Goal: Task Accomplishment & Management: Manage account settings

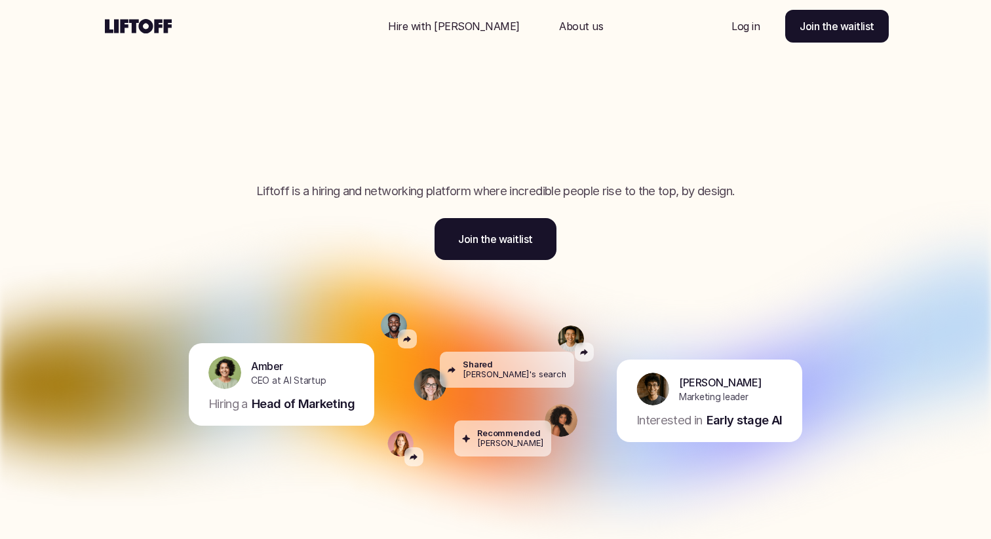
click at [754, 29] on p "Log in" at bounding box center [745, 26] width 28 height 16
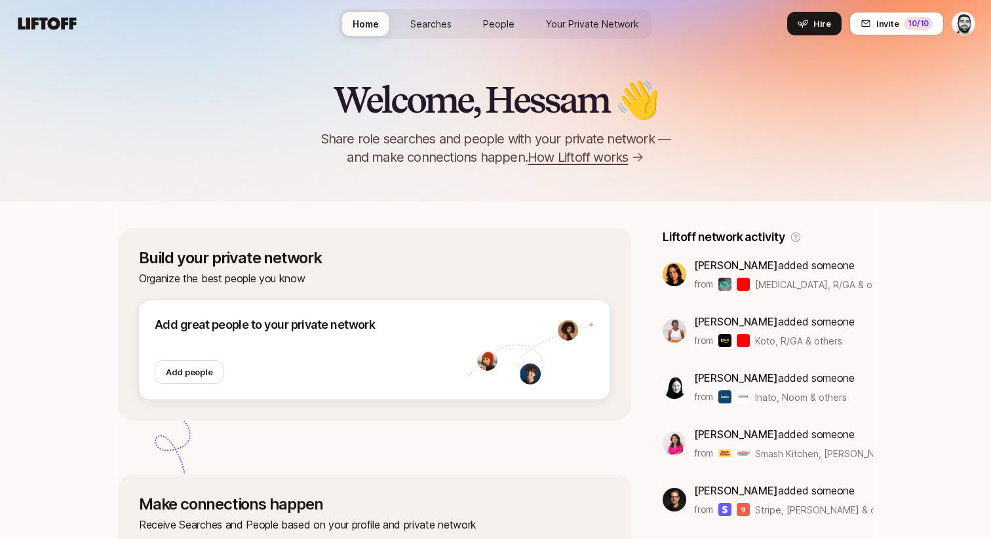
click at [408, 29] on link "Searches" at bounding box center [431, 24] width 62 height 24
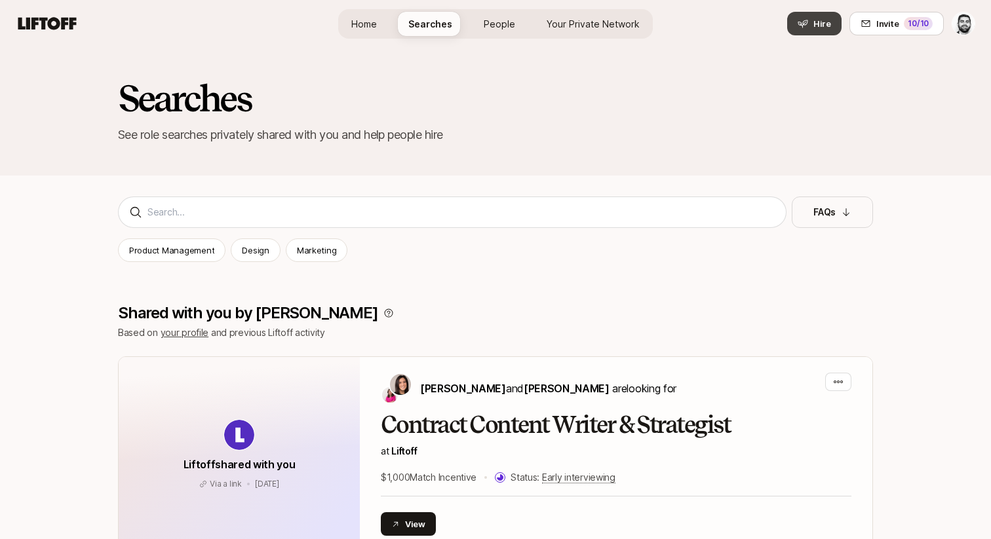
click at [819, 33] on button "Hire" at bounding box center [814, 24] width 54 height 24
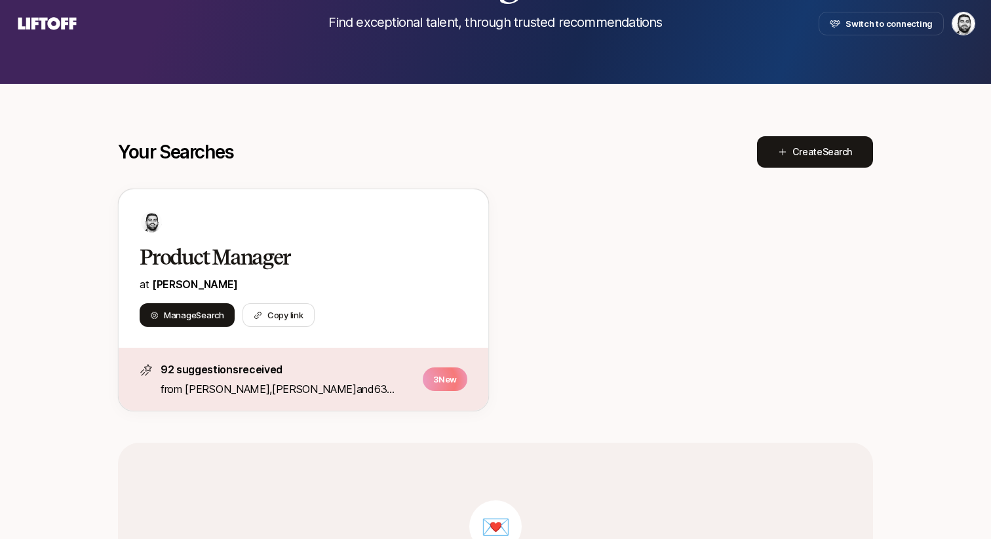
scroll to position [134, 0]
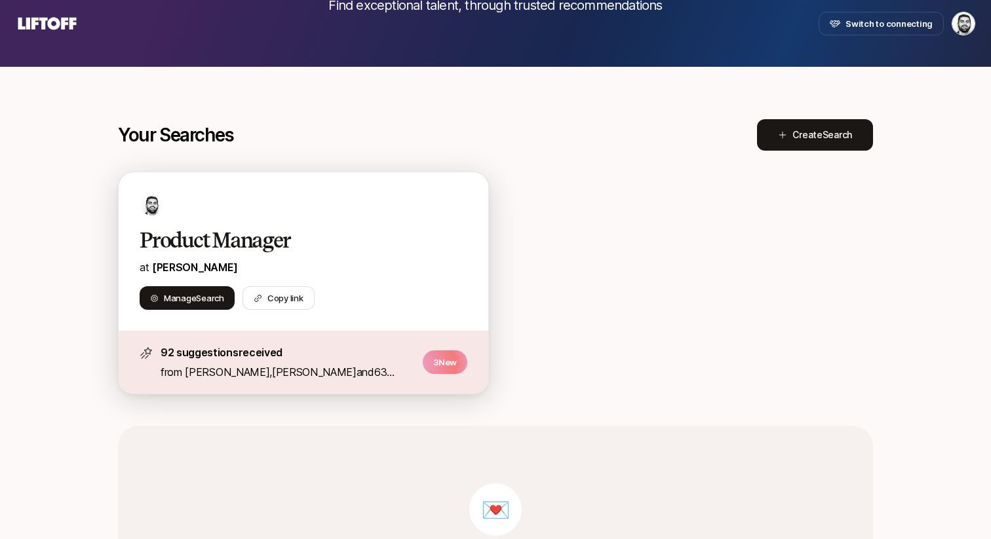
click at [355, 237] on h2 "Product Manager" at bounding box center [290, 240] width 300 height 26
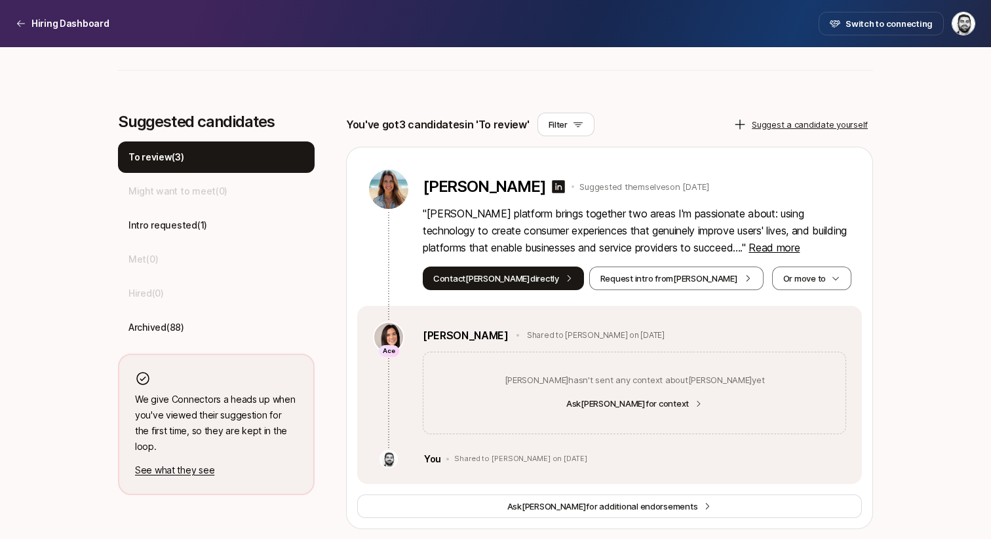
scroll to position [315, 0]
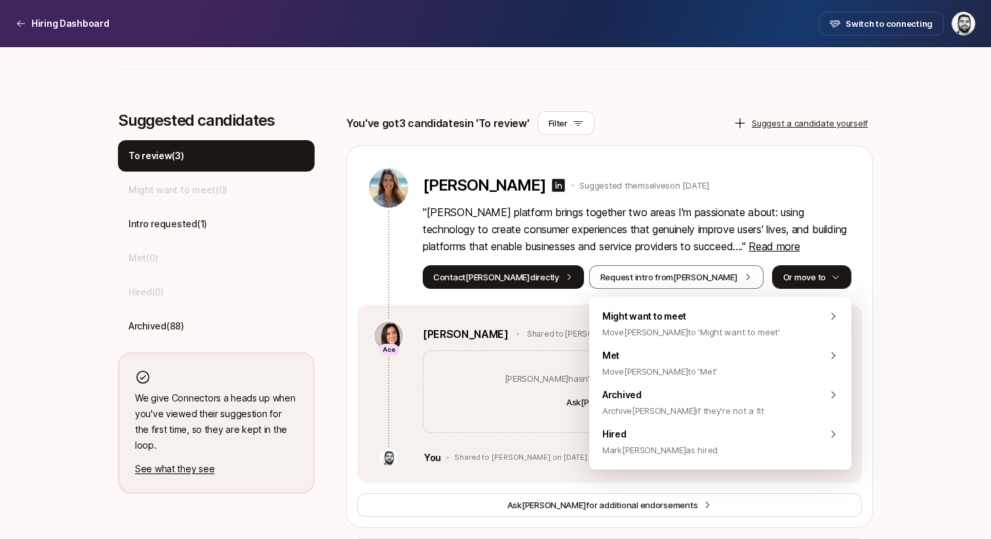
click at [800, 280] on button "Or move to" at bounding box center [811, 277] width 79 height 24
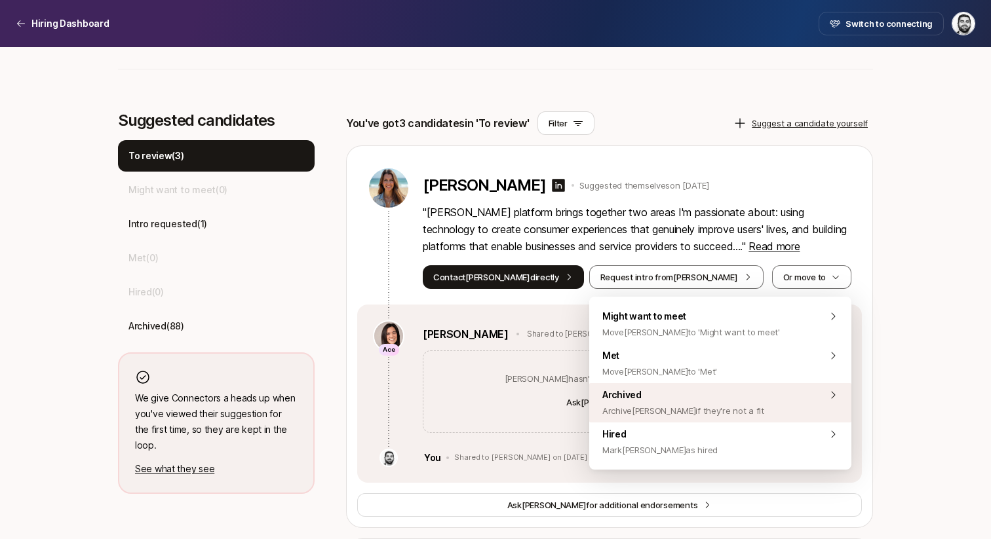
click at [702, 383] on div "Archived Archive [PERSON_NAME] if they're not a fit" at bounding box center [720, 402] width 262 height 39
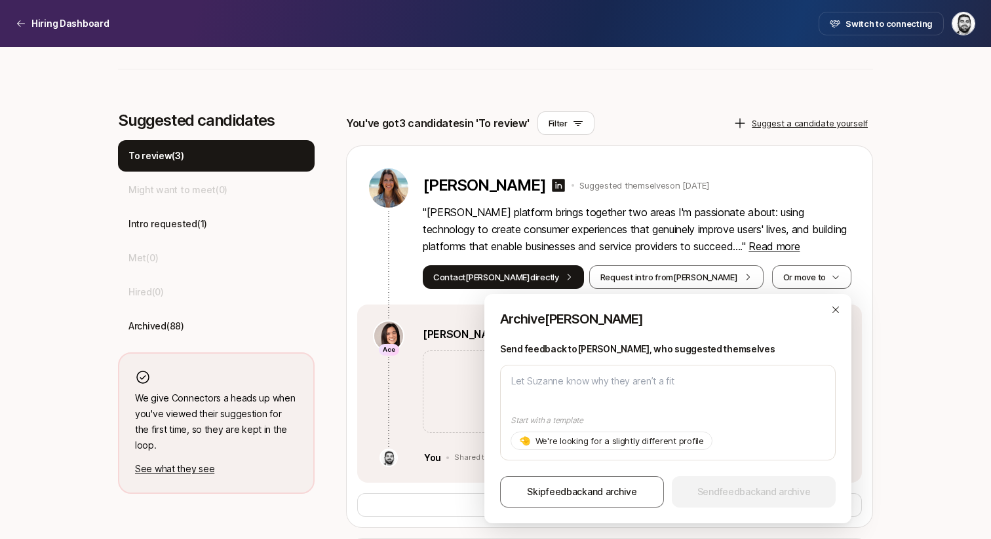
click at [577, 419] on p "Start with a template" at bounding box center [668, 421] width 315 height 12
click at [838, 305] on icon "button" at bounding box center [835, 310] width 10 height 10
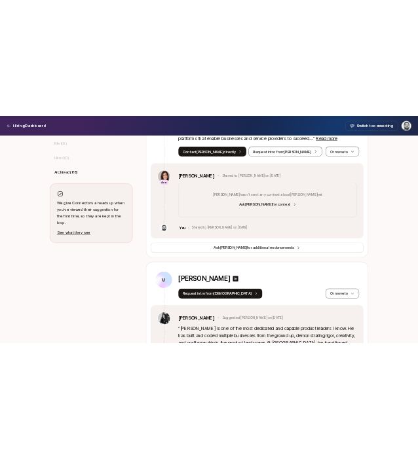
scroll to position [524, 0]
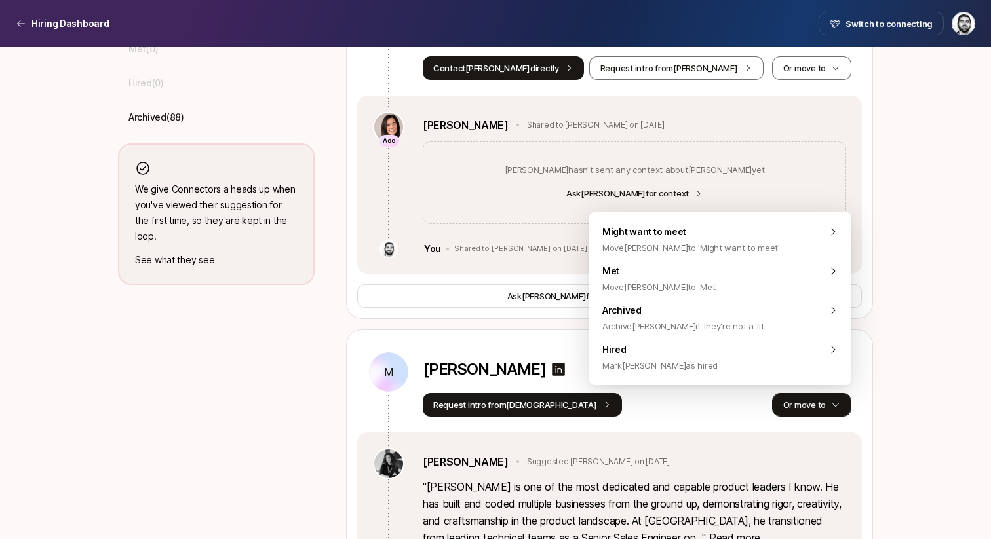
click at [822, 404] on button "Or move to" at bounding box center [811, 405] width 79 height 24
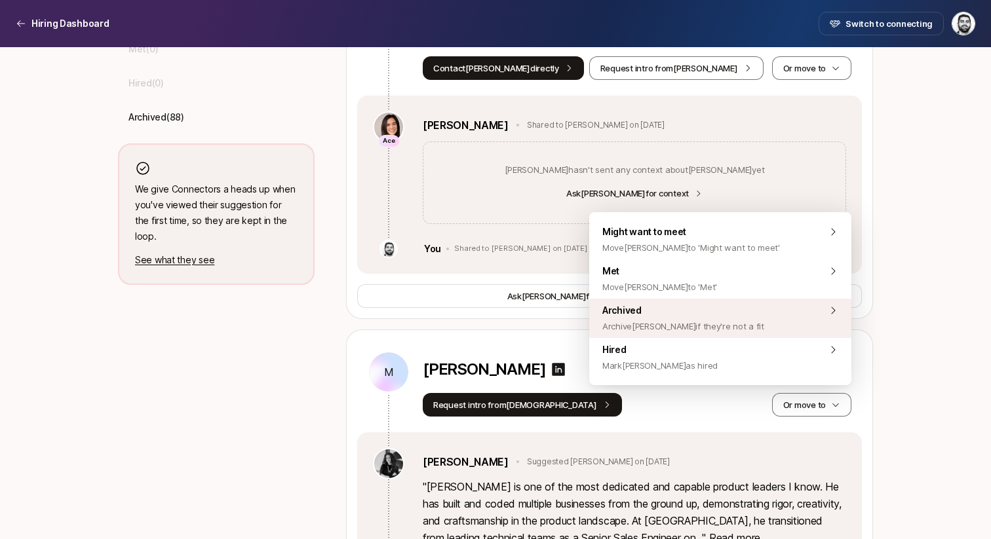
click at [782, 309] on div "Archived Archive [PERSON_NAME] if they're not a fit" at bounding box center [720, 318] width 262 height 39
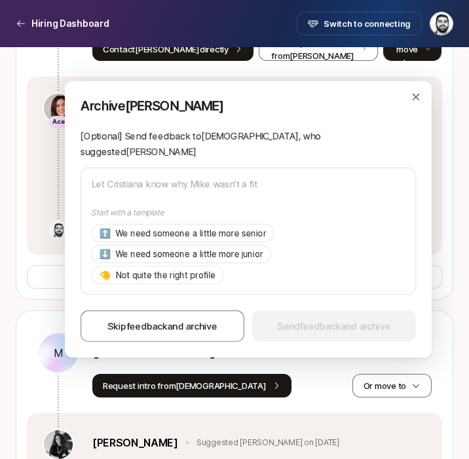
scroll to position [824, 0]
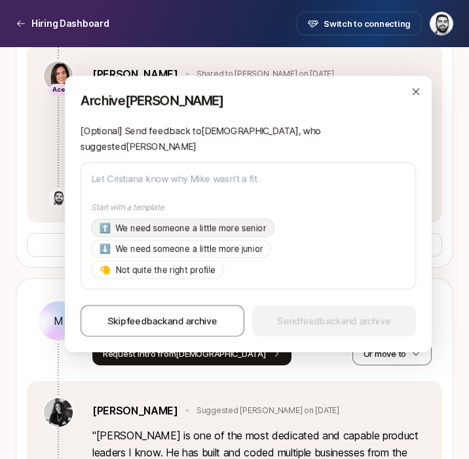
click at [176, 222] on p "We need someone a little more senior" at bounding box center [191, 228] width 151 height 13
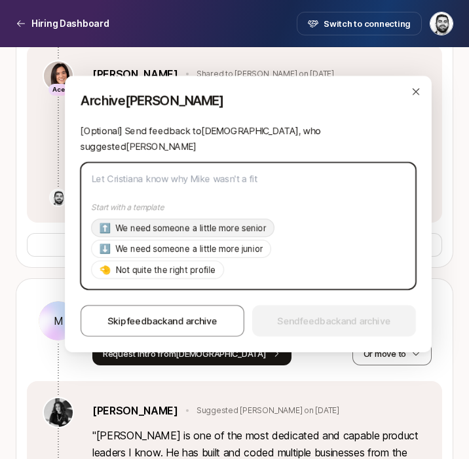
type textarea "x"
type textarea "Hi [DEMOGRAPHIC_DATA], Thanks so much for suggesting [PERSON_NAME]! As of now w…"
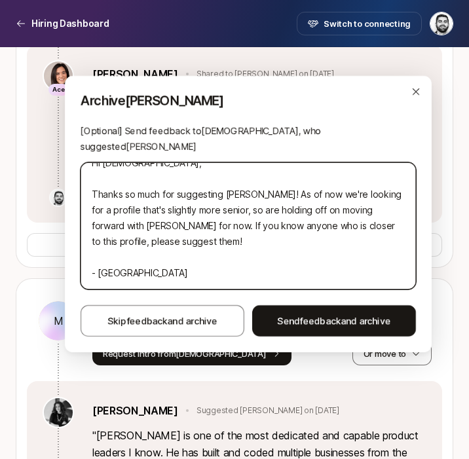
scroll to position [0, 0]
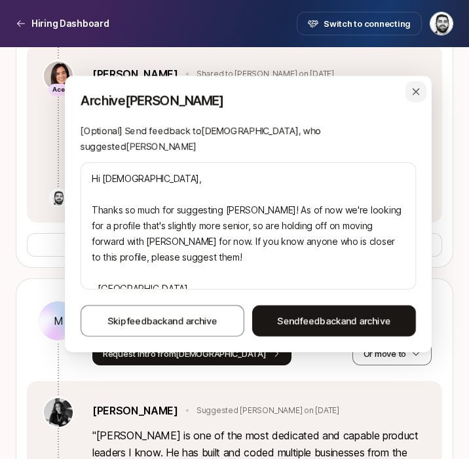
click at [418, 91] on icon "button" at bounding box center [416, 92] width 10 height 10
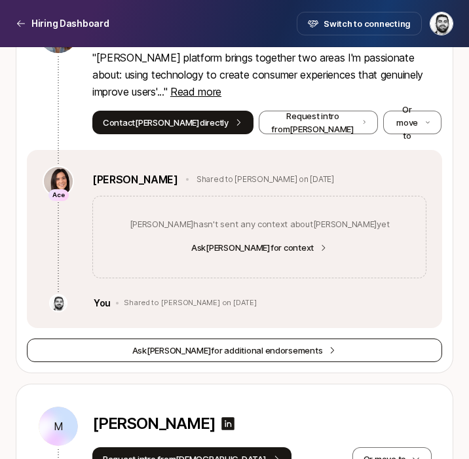
scroll to position [708, 0]
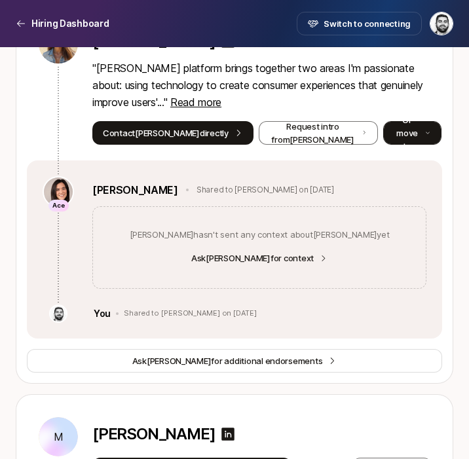
click at [402, 130] on button "Or move to" at bounding box center [412, 133] width 58 height 24
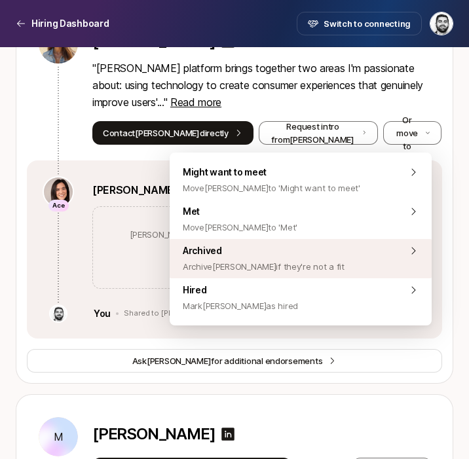
click at [244, 270] on span "Archive [PERSON_NAME] if they're not a fit" at bounding box center [264, 267] width 162 height 16
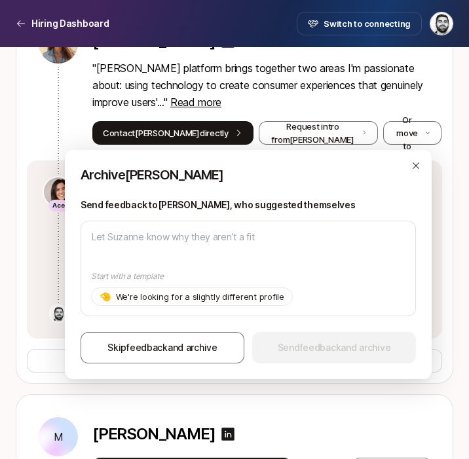
click at [22, 352] on div "[PERSON_NAME] Suggested themselves on [DATE] " [PERSON_NAME] platform brings to…" at bounding box center [234, 192] width 436 height 381
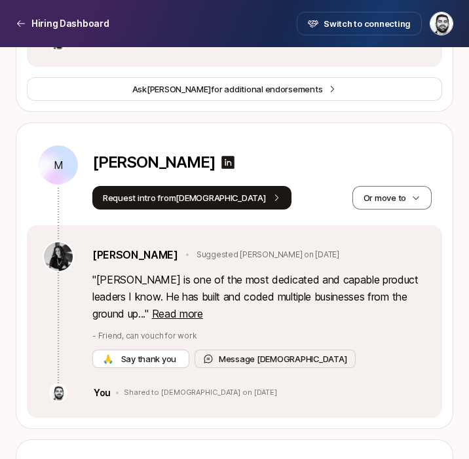
scroll to position [1001, 0]
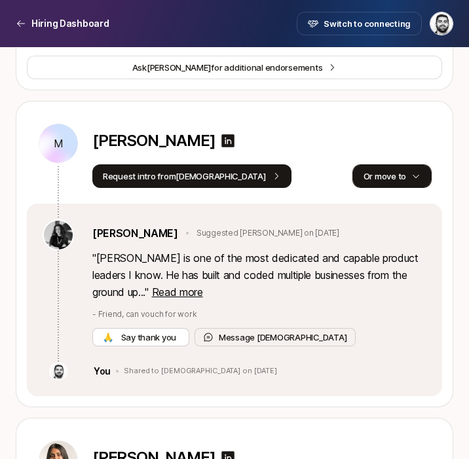
click at [419, 174] on icon "button" at bounding box center [416, 176] width 9 height 9
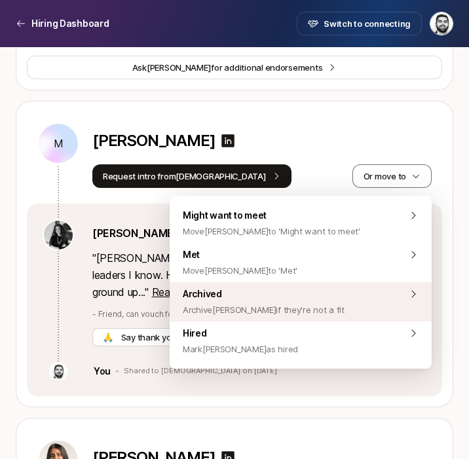
click at [279, 317] on span "Archive [PERSON_NAME] if they're not a fit" at bounding box center [264, 310] width 162 height 16
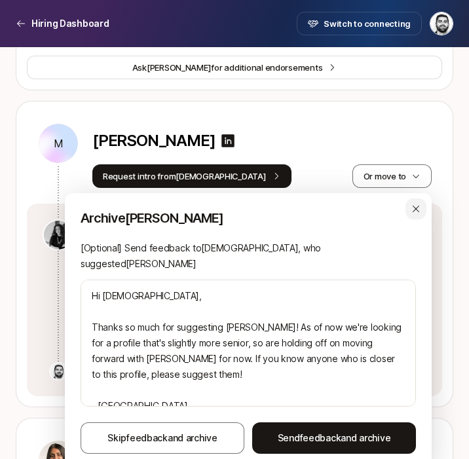
click at [408, 212] on div "button" at bounding box center [416, 209] width 21 height 21
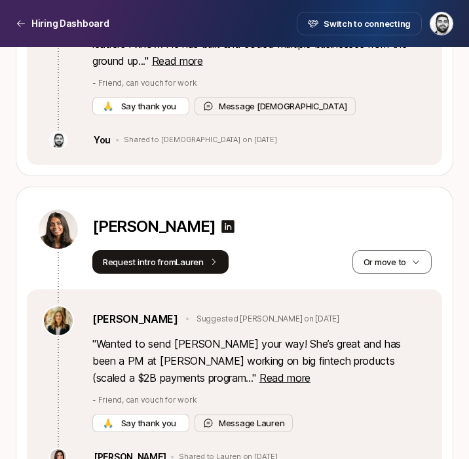
scroll to position [1248, 0]
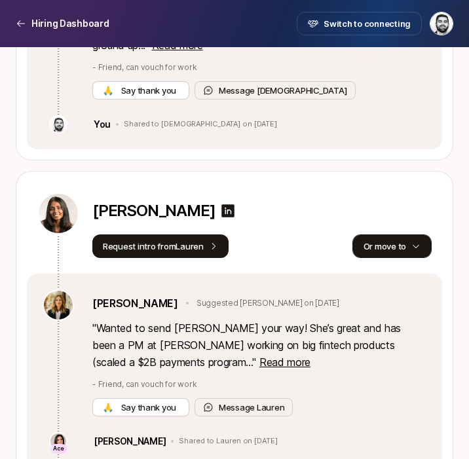
click at [413, 254] on button "Or move to" at bounding box center [392, 247] width 79 height 24
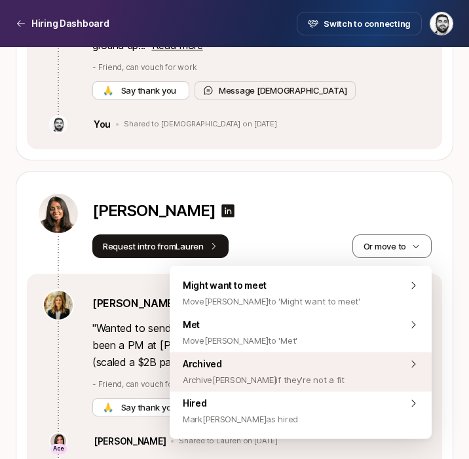
click at [292, 369] on span "Archived Archive [PERSON_NAME] if they're not a fit" at bounding box center [264, 372] width 162 height 31
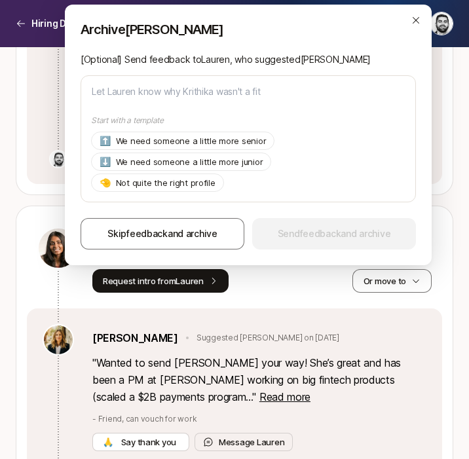
scroll to position [1212, 0]
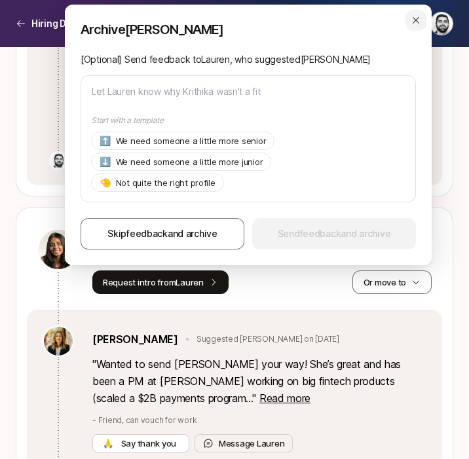
click at [417, 24] on icon "button" at bounding box center [416, 20] width 10 height 10
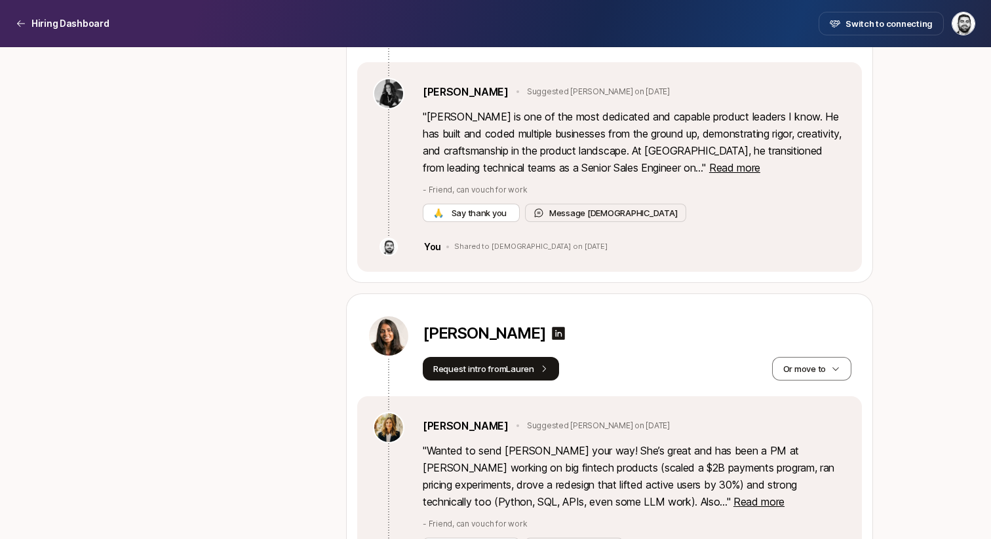
scroll to position [927, 0]
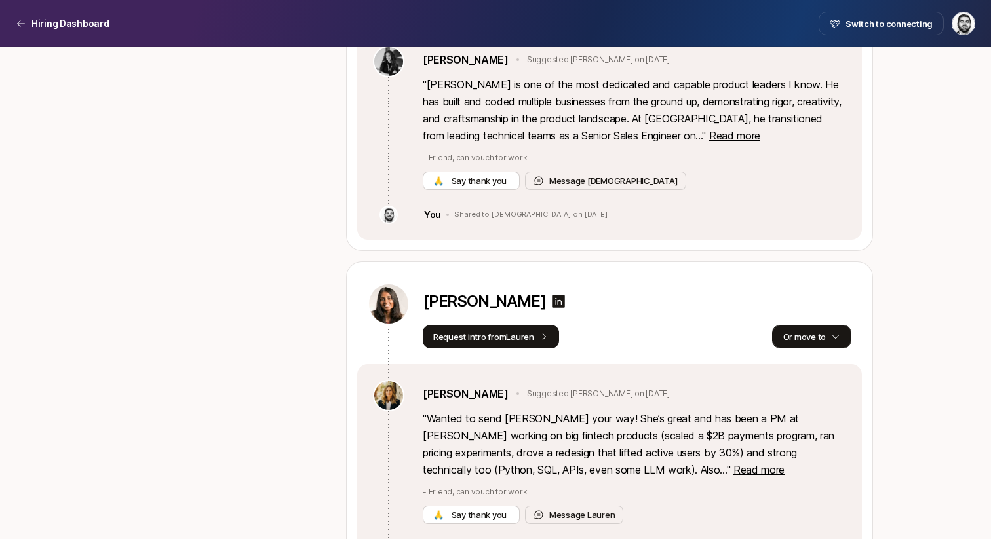
click at [808, 340] on button "Or move to" at bounding box center [811, 337] width 79 height 24
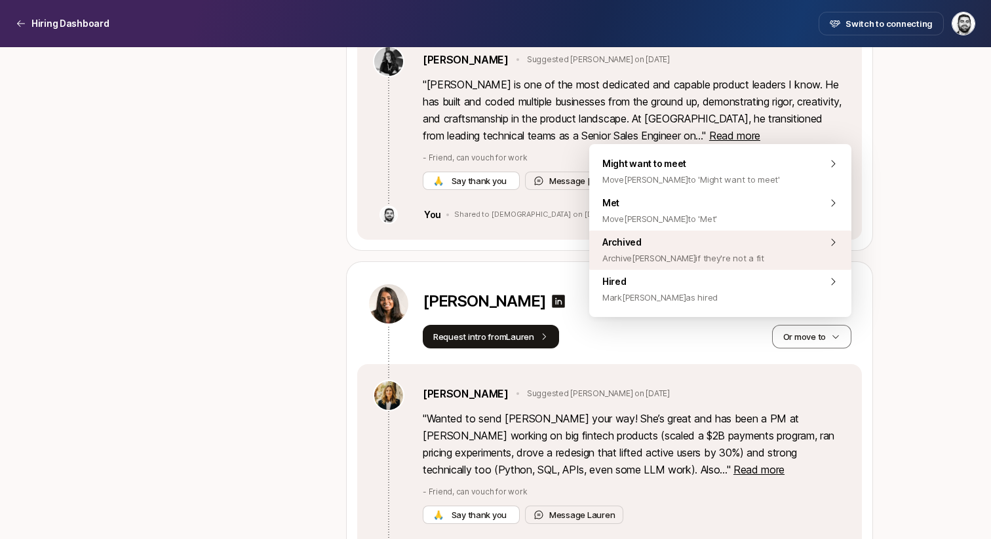
click at [761, 251] on div "Archived Archive [PERSON_NAME] if they're not a fit" at bounding box center [720, 250] width 262 height 39
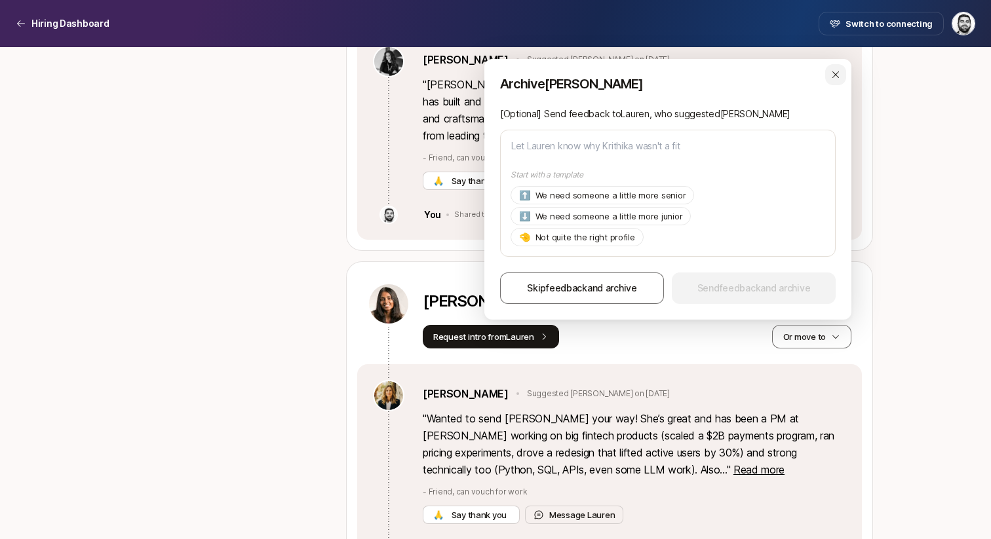
click at [844, 68] on div "button" at bounding box center [835, 74] width 21 height 21
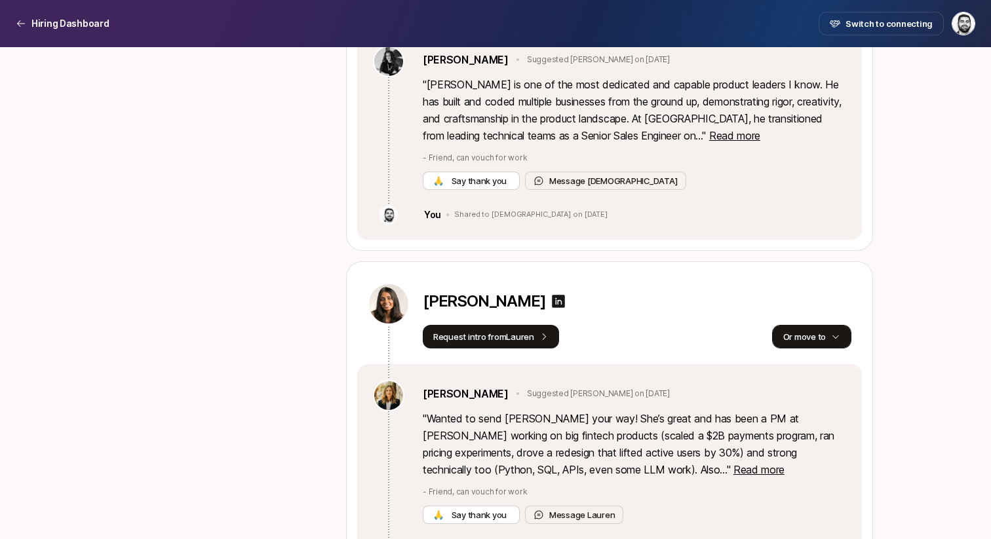
click at [806, 337] on button "Or move to" at bounding box center [811, 337] width 79 height 24
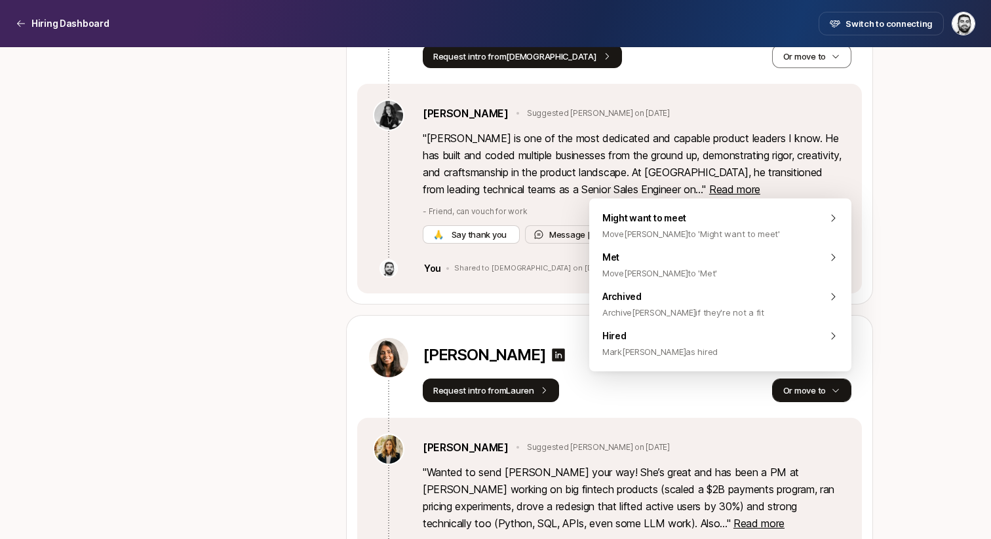
scroll to position [872, 0]
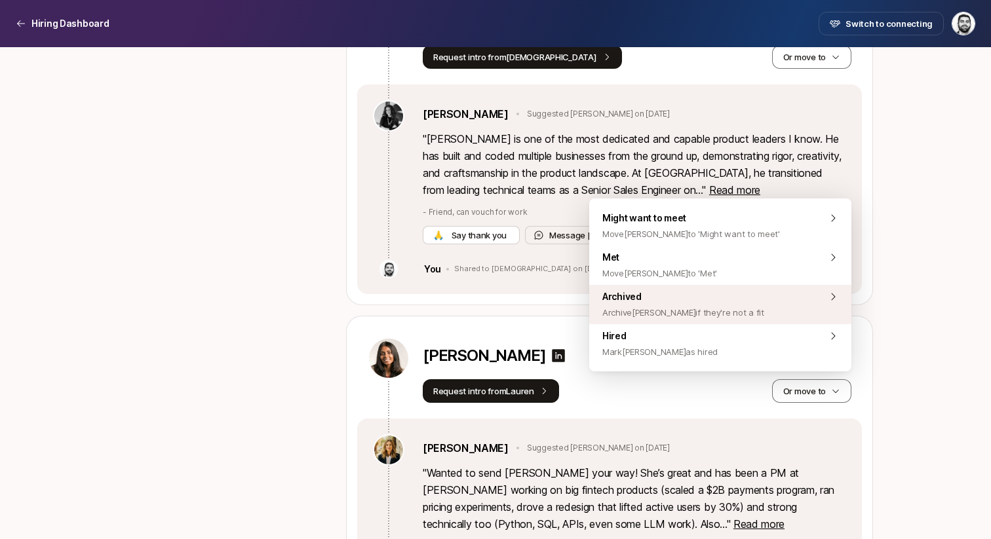
click at [788, 314] on div "Archived Archive [PERSON_NAME] if they're not a fit" at bounding box center [720, 304] width 262 height 39
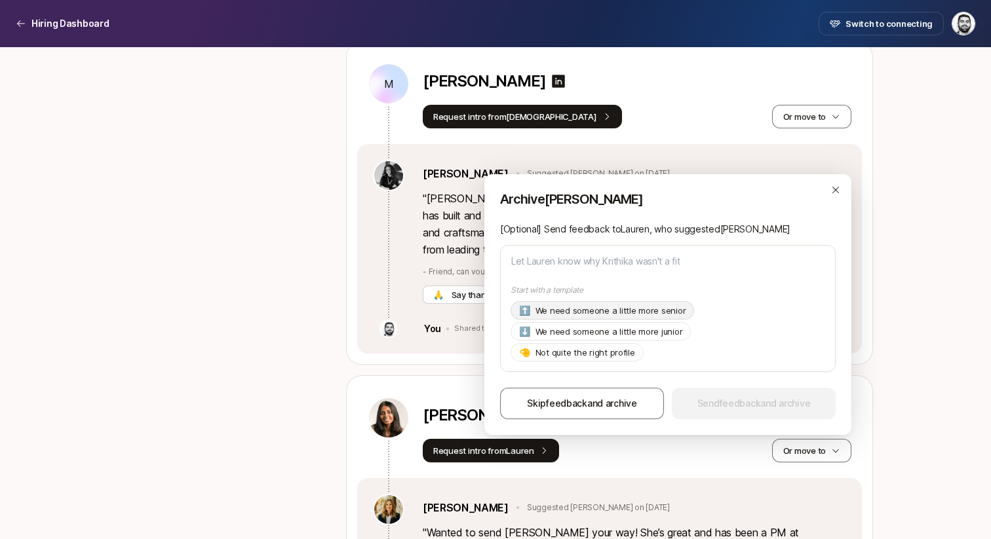
scroll to position [810, 0]
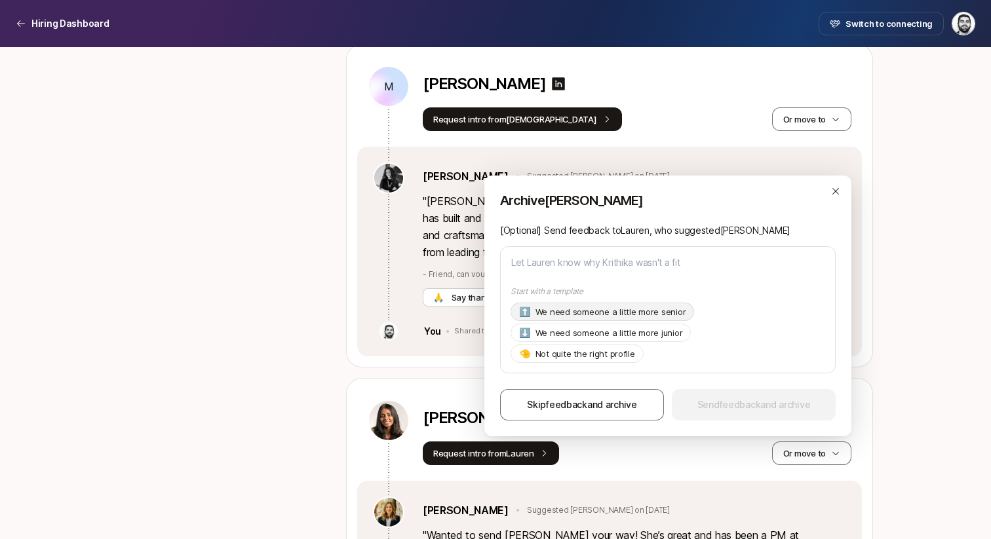
click at [606, 317] on p "We need someone a little more senior" at bounding box center [610, 311] width 151 height 13
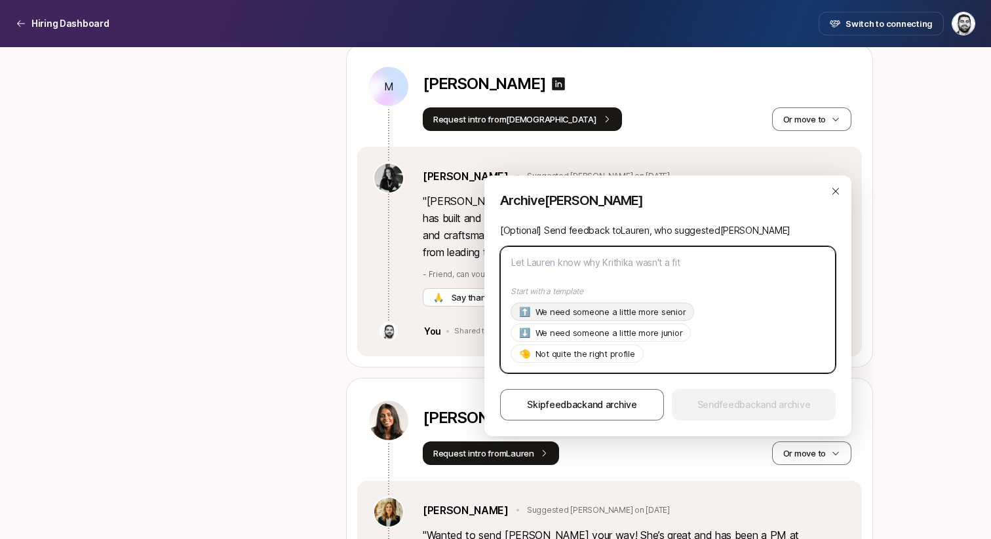
type textarea "x"
type textarea "Hi [PERSON_NAME], Thanks so much for suggesting [PERSON_NAME]! As of now we're …"
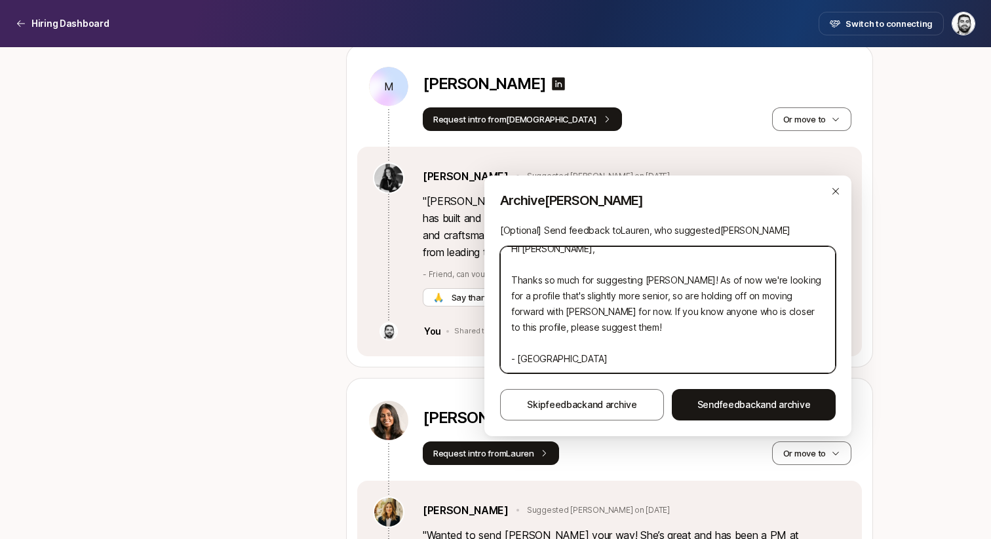
scroll to position [0, 0]
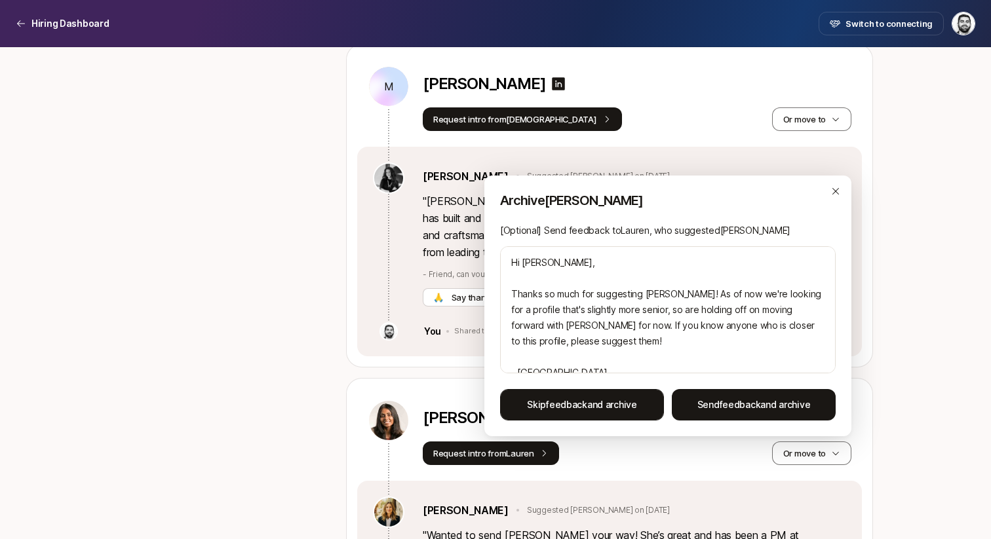
click at [594, 399] on span "Skip feedback and archive" at bounding box center [582, 405] width 110 height 16
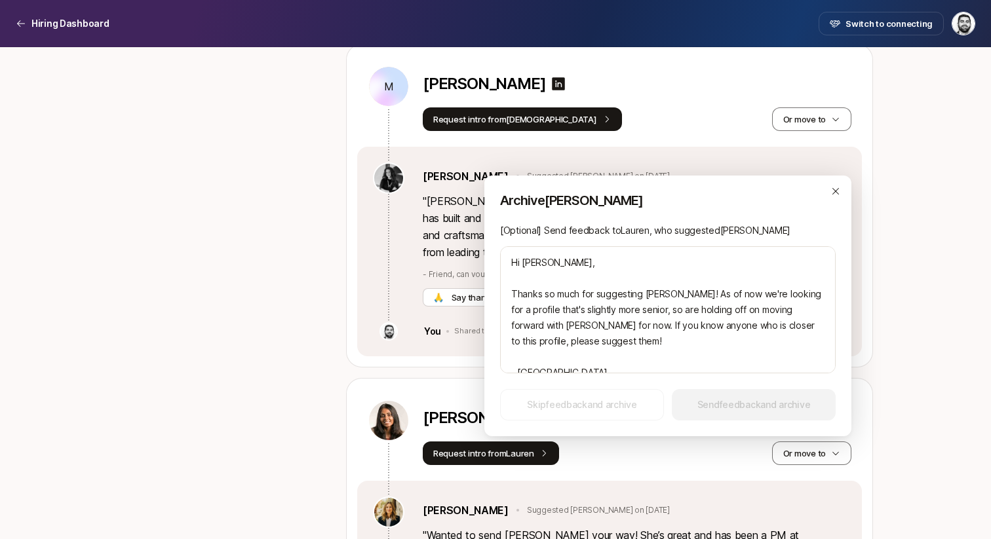
scroll to position [649, 0]
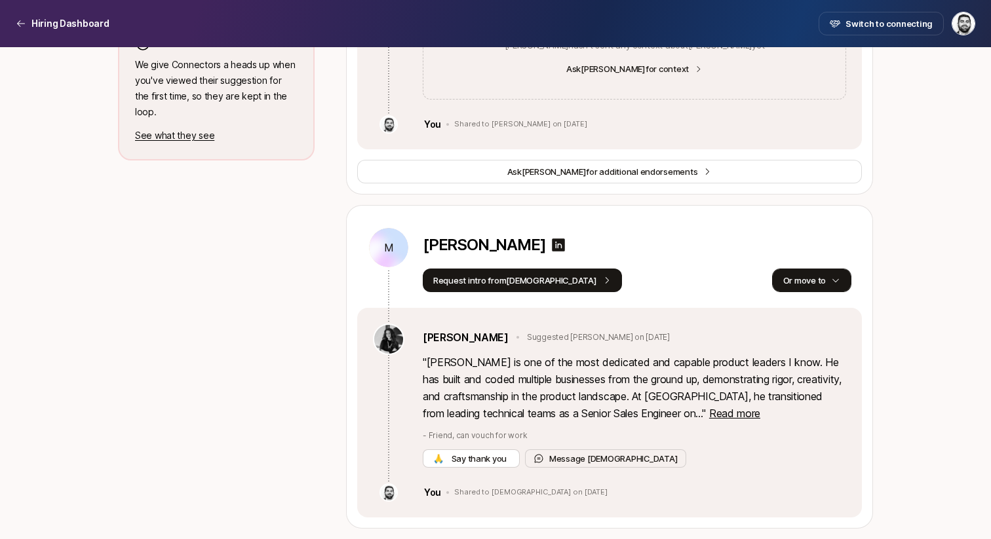
click at [800, 280] on button "Or move to" at bounding box center [811, 281] width 79 height 24
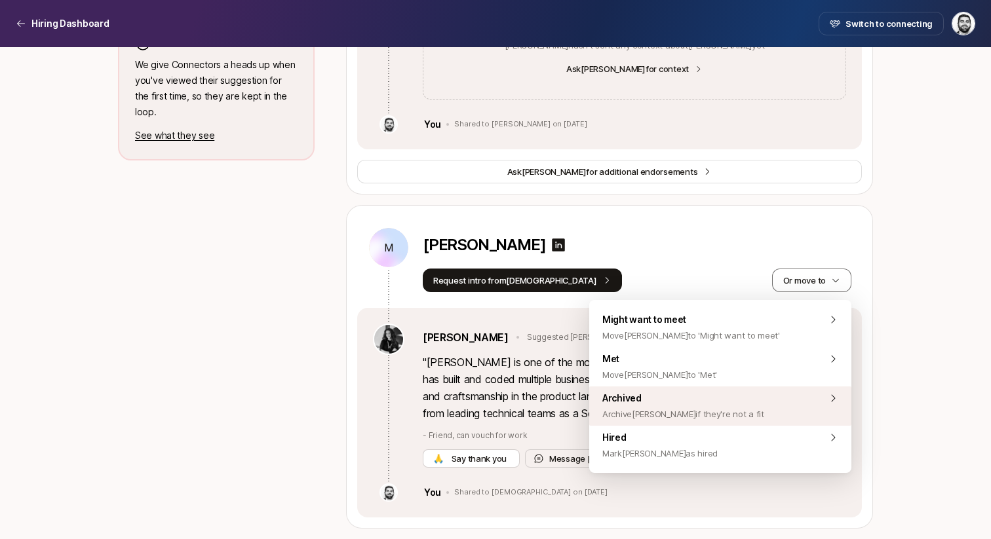
click at [705, 396] on span "Archived Archive [PERSON_NAME] if they're not a fit" at bounding box center [683, 406] width 162 height 31
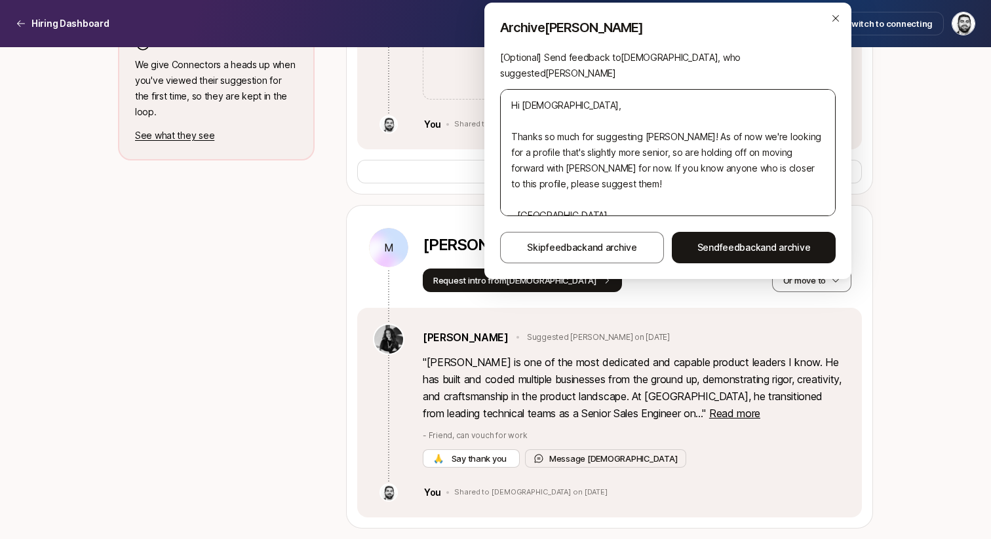
scroll to position [16, 0]
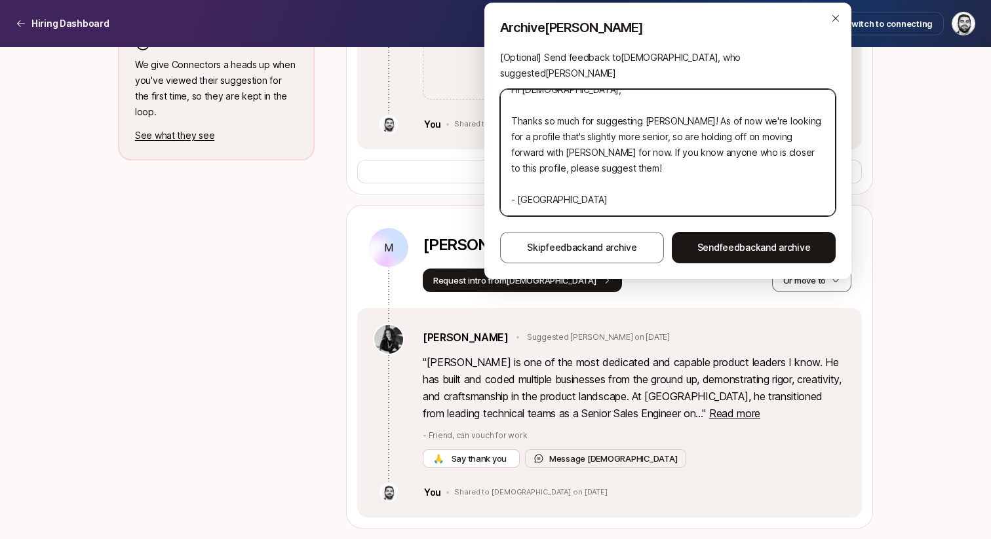
click at [587, 182] on textarea "Hi [DEMOGRAPHIC_DATA], Thanks so much for suggesting [PERSON_NAME]! As of now w…" at bounding box center [668, 152] width 336 height 127
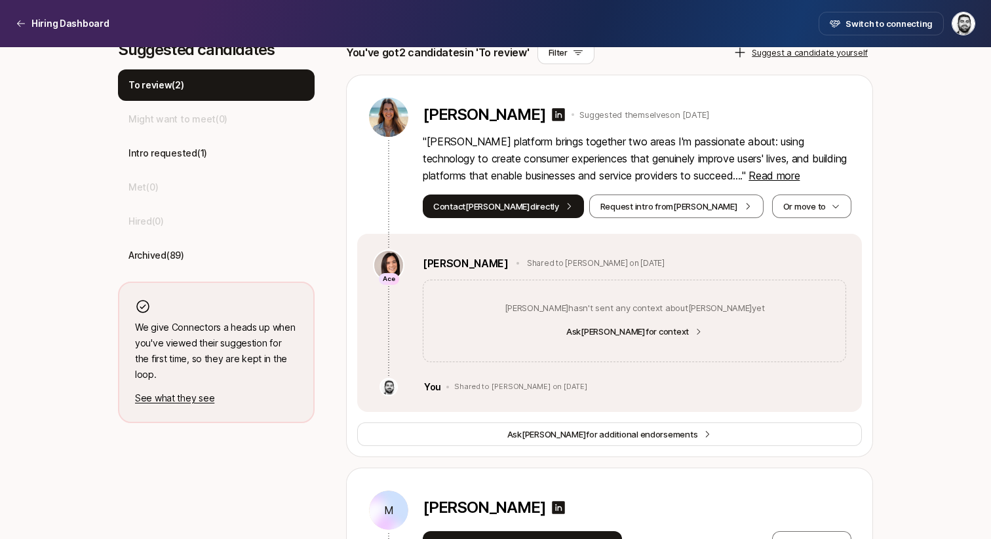
scroll to position [366, 0]
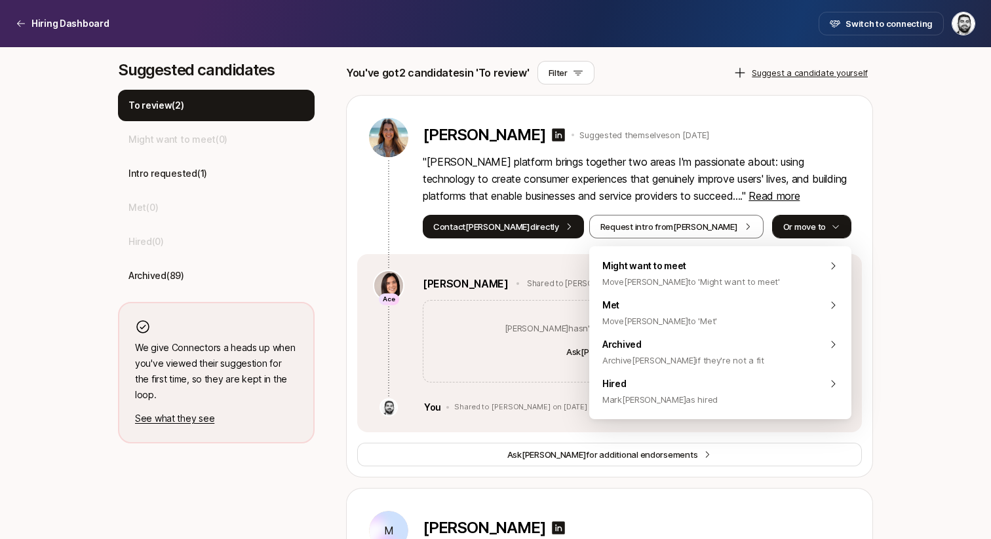
click at [833, 219] on button "Or move to" at bounding box center [811, 227] width 79 height 24
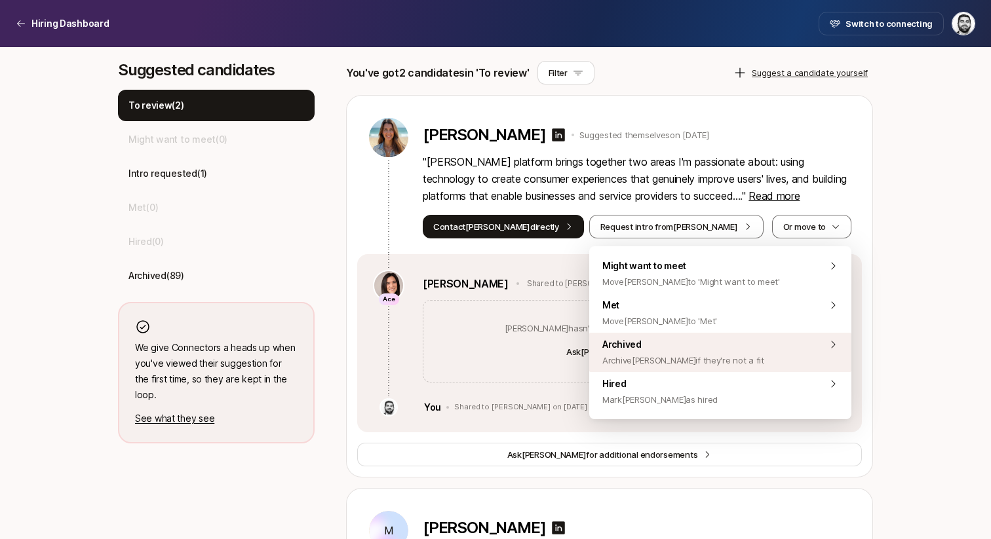
click at [702, 351] on span "Archived Archive [PERSON_NAME] if they're not a fit" at bounding box center [683, 352] width 162 height 31
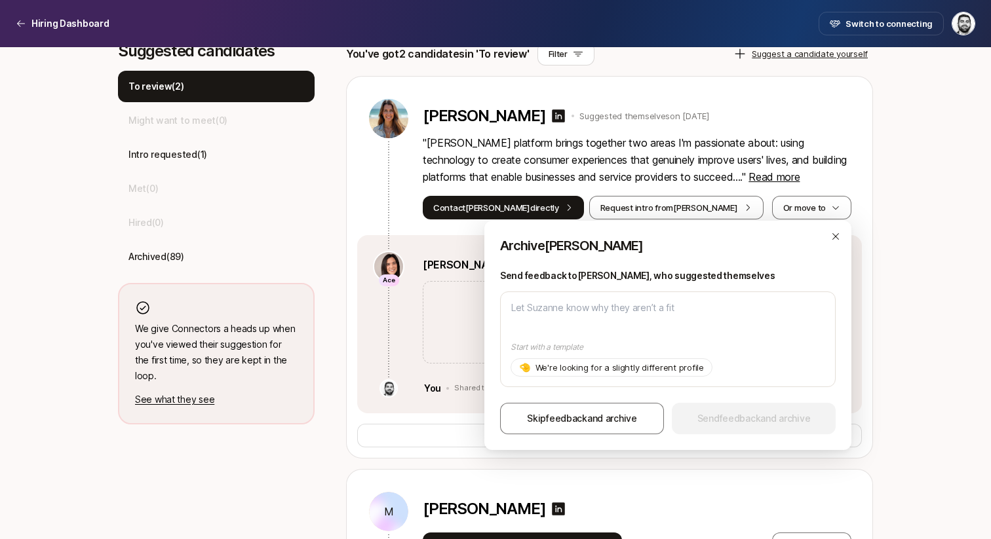
scroll to position [384, 0]
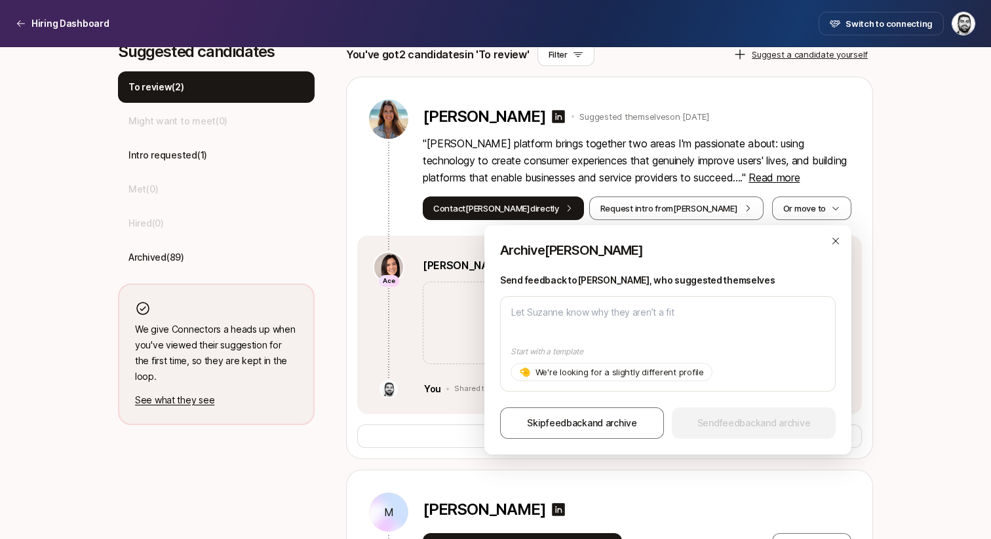
type textarea "x"
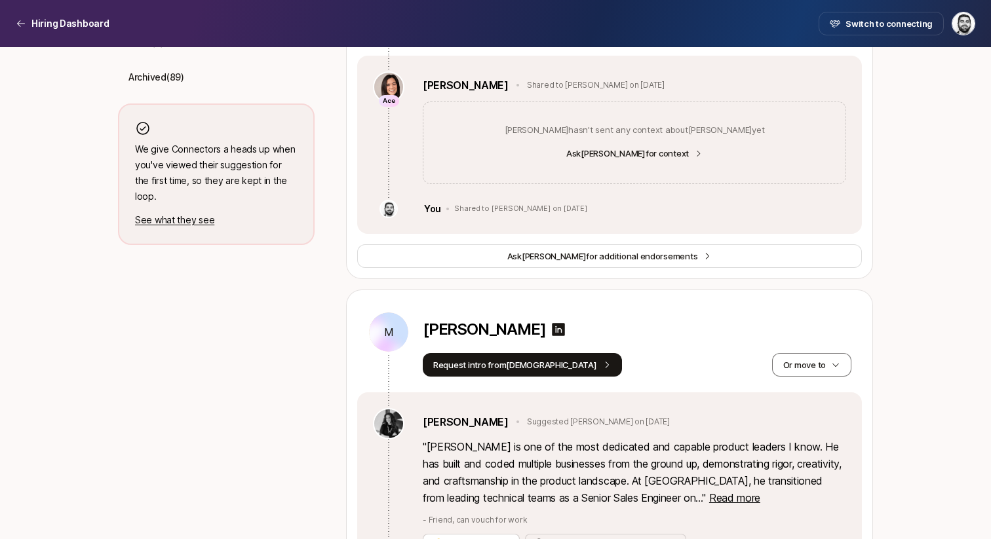
scroll to position [649, 0]
